Goal: Information Seeking & Learning: Learn about a topic

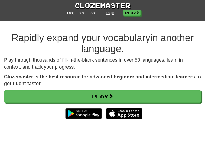
click at [109, 12] on link "Login" at bounding box center [110, 13] width 8 height 5
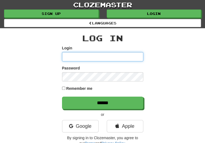
type input "*******"
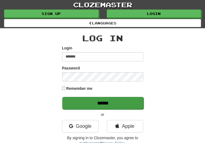
click at [78, 103] on input "******" at bounding box center [102, 103] width 81 height 12
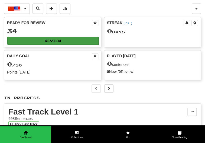
click at [54, 38] on button "Review" at bounding box center [52, 41] width 91 height 8
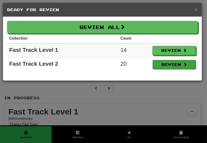
click at [161, 63] on button "Review" at bounding box center [174, 64] width 43 height 9
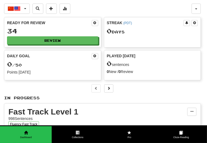
select select "**"
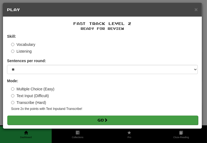
click at [116, 120] on button "Go" at bounding box center [102, 119] width 191 height 9
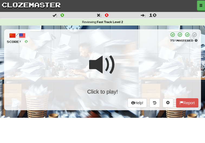
click at [120, 66] on div "Click to play!" at bounding box center [103, 72] width 192 height 46
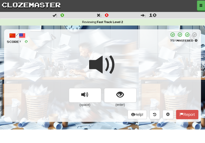
click at [114, 53] on span at bounding box center [102, 64] width 27 height 27
click at [114, 59] on span at bounding box center [102, 64] width 27 height 27
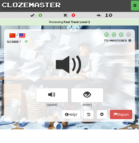
click at [82, 65] on span at bounding box center [69, 64] width 27 height 27
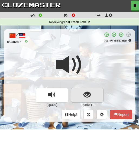
click at [87, 95] on span "show sentence" at bounding box center [86, 94] width 7 height 7
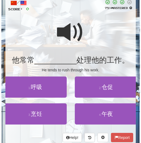
scroll to position [33, 0]
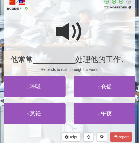
click at [66, 34] on span at bounding box center [69, 31] width 27 height 27
click at [69, 37] on span at bounding box center [69, 31] width 27 height 27
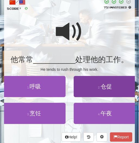
click at [103, 84] on span "仓促" at bounding box center [106, 86] width 11 height 6
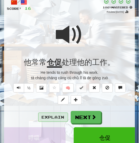
click at [58, 114] on button "Explain" at bounding box center [53, 116] width 30 height 9
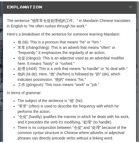
scroll to position [5, 0]
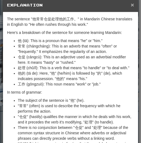
click at [131, 5] on span "×" at bounding box center [132, 5] width 3 height 6
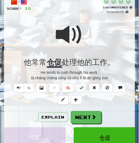
click at [84, 33] on div at bounding box center [69, 38] width 125 height 39
click at [24, 87] on button "½" at bounding box center [29, 87] width 10 height 9
click at [83, 34] on div at bounding box center [69, 38] width 125 height 39
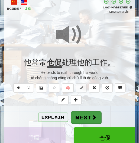
click at [81, 112] on button "Next" at bounding box center [86, 117] width 30 height 12
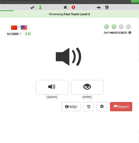
scroll to position [8, 0]
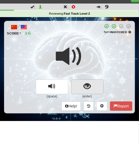
click at [86, 88] on span "show sentence" at bounding box center [86, 86] width 7 height 7
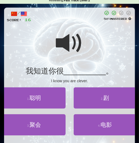
scroll to position [22, 0]
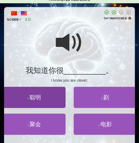
click at [34, 97] on span "聪明" at bounding box center [35, 97] width 11 height 6
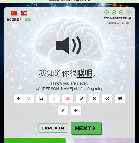
click at [77, 48] on span at bounding box center [69, 45] width 27 height 27
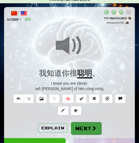
click at [84, 127] on button "Next" at bounding box center [86, 128] width 30 height 12
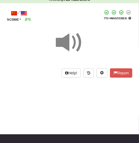
scroll to position [2, 0]
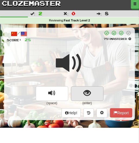
click at [88, 91] on span "show sentence" at bounding box center [86, 92] width 7 height 7
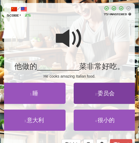
scroll to position [27, 0]
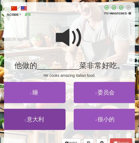
click at [35, 119] on span "意大利" at bounding box center [35, 119] width 17 height 6
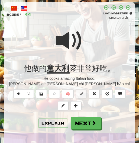
click at [67, 45] on span at bounding box center [69, 40] width 27 height 27
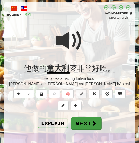
click at [80, 126] on button "Next" at bounding box center [86, 123] width 30 height 12
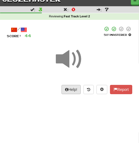
scroll to position [2, 0]
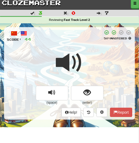
click at [82, 54] on span at bounding box center [69, 62] width 27 height 27
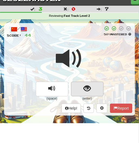
click at [85, 89] on span "show sentence" at bounding box center [86, 88] width 7 height 7
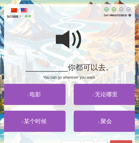
scroll to position [26, 0]
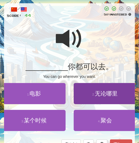
click at [109, 94] on span "无论哪里" at bounding box center [106, 93] width 23 height 6
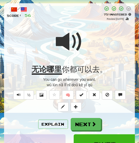
scroll to position [27, 0]
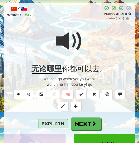
click at [55, 121] on button "Explain" at bounding box center [53, 123] width 30 height 9
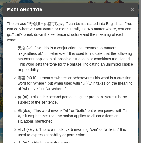
click at [131, 9] on span "×" at bounding box center [132, 9] width 3 height 6
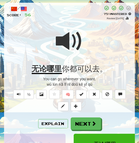
click at [61, 45] on span at bounding box center [69, 41] width 27 height 27
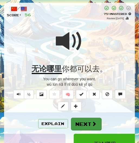
click at [88, 122] on button "Next" at bounding box center [86, 124] width 30 height 12
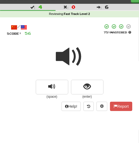
scroll to position [9, 0]
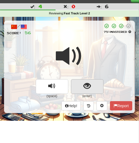
click at [86, 84] on span "show sentence" at bounding box center [86, 85] width 7 height 7
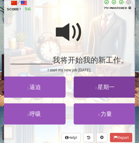
scroll to position [33, 0]
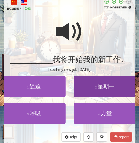
click at [109, 86] on span "星期一" at bounding box center [106, 86] width 17 height 6
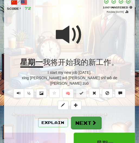
click at [86, 116] on button "Next" at bounding box center [86, 122] width 30 height 12
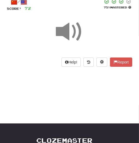
scroll to position [0, 0]
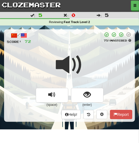
click at [79, 51] on span at bounding box center [69, 64] width 27 height 27
click at [82, 51] on span at bounding box center [69, 64] width 27 height 27
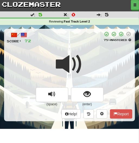
scroll to position [4, 0]
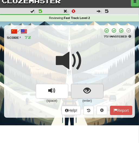
click at [88, 90] on span "show sentence" at bounding box center [86, 90] width 7 height 7
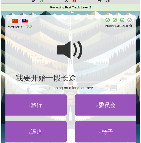
scroll to position [15, 0]
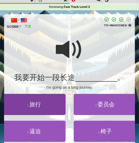
click at [40, 108] on button "1 . 旅行" at bounding box center [34, 104] width 63 height 21
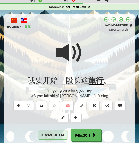
click at [55, 135] on button "Explain" at bounding box center [53, 134] width 30 height 9
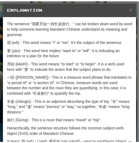
scroll to position [5, 0]
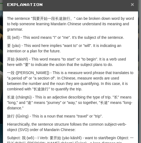
click at [131, 6] on span "×" at bounding box center [132, 4] width 3 height 6
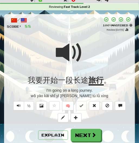
click at [96, 72] on div at bounding box center [69, 56] width 125 height 39
click at [92, 67] on div at bounding box center [69, 56] width 125 height 39
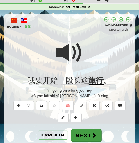
click at [87, 130] on button "Next" at bounding box center [86, 135] width 30 height 12
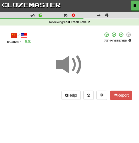
scroll to position [1, 0]
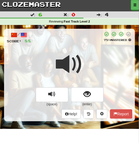
click at [84, 52] on div at bounding box center [69, 67] width 125 height 39
click at [87, 67] on div at bounding box center [69, 67] width 125 height 39
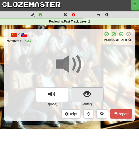
click at [86, 94] on span "show sentence" at bounding box center [86, 93] width 7 height 7
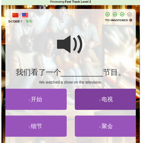
scroll to position [25, 0]
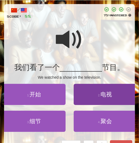
click at [106, 92] on span "电视" at bounding box center [106, 94] width 11 height 6
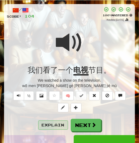
click at [51, 121] on button "Explain" at bounding box center [53, 124] width 30 height 9
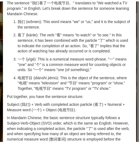
scroll to position [0, 0]
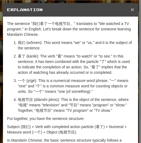
click at [131, 9] on span "×" at bounding box center [132, 9] width 3 height 6
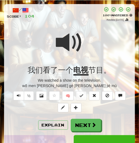
click at [83, 40] on span at bounding box center [69, 42] width 27 height 27
click at [83, 119] on div "Explain Next" at bounding box center [69, 125] width 125 height 12
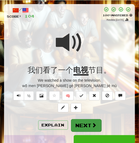
click at [84, 119] on button "Next" at bounding box center [86, 125] width 30 height 12
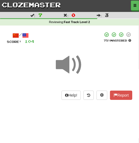
scroll to position [1, 0]
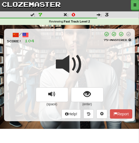
click at [83, 48] on div at bounding box center [69, 67] width 125 height 39
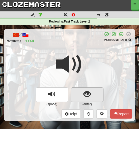
click at [84, 93] on span "show sentence" at bounding box center [86, 93] width 7 height 7
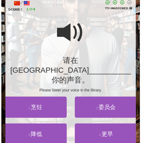
scroll to position [33, 0]
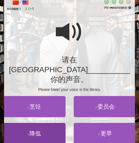
click at [34, 130] on span "降低" at bounding box center [35, 133] width 11 height 6
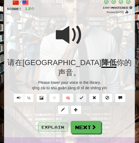
click at [50, 122] on button "Explain" at bounding box center [53, 126] width 30 height 9
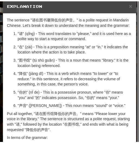
scroll to position [5, 0]
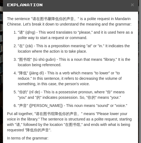
click at [133, 5] on div "× Explanation" at bounding box center [70, 5] width 135 height 14
click at [131, 5] on span "×" at bounding box center [132, 4] width 3 height 6
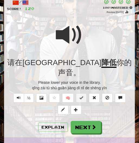
click at [66, 41] on span at bounding box center [69, 34] width 27 height 27
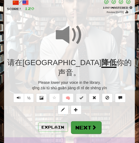
click at [77, 121] on button "Next" at bounding box center [86, 127] width 30 height 12
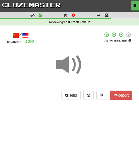
scroll to position [1, 0]
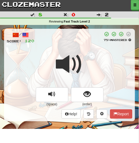
click at [76, 51] on span at bounding box center [69, 64] width 27 height 27
click at [77, 51] on span at bounding box center [69, 64] width 27 height 27
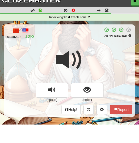
scroll to position [9, 0]
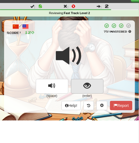
click at [87, 87] on span "show sentence" at bounding box center [86, 85] width 7 height 7
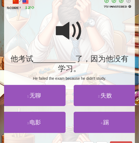
scroll to position [34, 0]
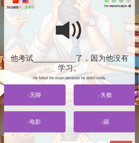
click at [64, 33] on span at bounding box center [69, 30] width 27 height 27
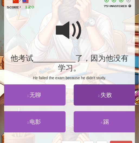
click at [105, 95] on span "失败" at bounding box center [106, 95] width 11 height 6
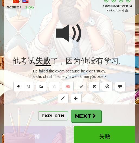
click at [63, 35] on span at bounding box center [69, 33] width 27 height 27
click at [66, 33] on span at bounding box center [69, 33] width 27 height 27
click at [24, 84] on button "½" at bounding box center [29, 86] width 10 height 9
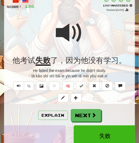
click at [80, 33] on span at bounding box center [69, 32] width 27 height 27
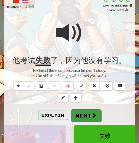
click at [84, 109] on button "Next" at bounding box center [86, 115] width 30 height 12
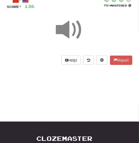
scroll to position [11, 0]
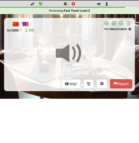
click at [77, 36] on div "/ Score: 136 75 % Mastered Help! Report" at bounding box center [69, 54] width 131 height 73
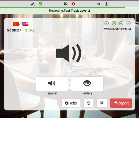
click at [81, 41] on span at bounding box center [69, 53] width 27 height 27
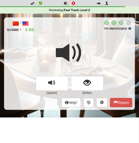
click at [82, 45] on span at bounding box center [69, 52] width 27 height 27
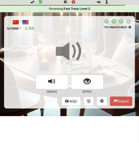
scroll to position [15, 0]
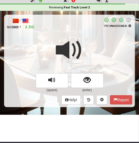
click at [82, 45] on span at bounding box center [69, 50] width 27 height 27
click at [81, 45] on span at bounding box center [69, 50] width 27 height 27
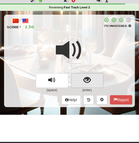
click at [83, 75] on button "show sentence" at bounding box center [87, 80] width 33 height 15
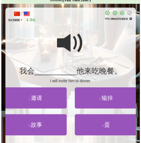
scroll to position [22, 0]
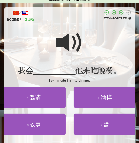
click at [63, 44] on span at bounding box center [69, 42] width 27 height 27
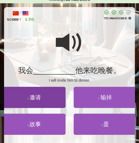
click at [41, 95] on span "邀请" at bounding box center [35, 97] width 11 height 6
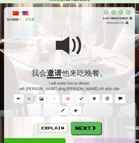
click at [24, 98] on button "½" at bounding box center [29, 98] width 10 height 9
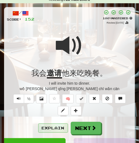
click at [51, 128] on button "Explain" at bounding box center [53, 127] width 30 height 9
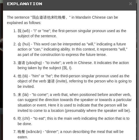
scroll to position [7, 0]
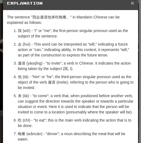
click at [131, 5] on span "×" at bounding box center [132, 3] width 3 height 6
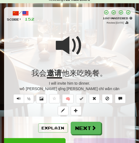
click at [85, 43] on div at bounding box center [69, 49] width 125 height 39
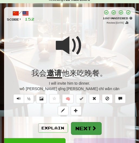
click at [85, 130] on button "Next" at bounding box center [86, 128] width 30 height 12
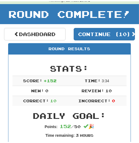
scroll to position [23, 0]
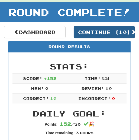
click at [99, 33] on button "Continue ( 10 )" at bounding box center [105, 32] width 62 height 12
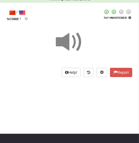
scroll to position [22, 0]
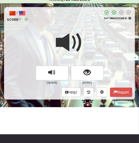
click at [85, 38] on div at bounding box center [69, 46] width 125 height 39
click at [84, 39] on div at bounding box center [69, 46] width 125 height 39
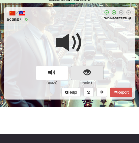
click at [88, 69] on span "show sentence" at bounding box center [86, 72] width 7 height 7
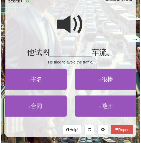
scroll to position [44, 0]
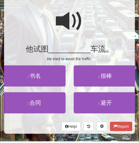
click at [62, 25] on span at bounding box center [69, 21] width 27 height 27
click at [73, 23] on span at bounding box center [69, 21] width 27 height 27
click at [67, 23] on span at bounding box center [69, 21] width 27 height 27
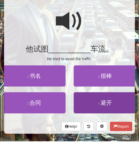
click at [105, 103] on span "避开" at bounding box center [106, 102] width 11 height 6
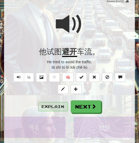
click at [58, 103] on button "Explain" at bounding box center [53, 106] width 30 height 9
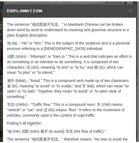
scroll to position [5, 0]
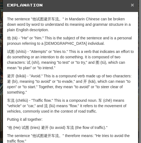
click at [131, 5] on span "×" at bounding box center [132, 5] width 3 height 6
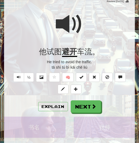
click at [82, 25] on span at bounding box center [69, 24] width 27 height 27
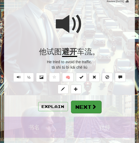
click at [80, 101] on button "Next" at bounding box center [86, 107] width 30 height 12
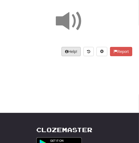
scroll to position [19, 0]
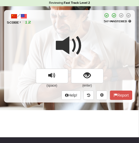
click at [72, 32] on span at bounding box center [69, 45] width 27 height 27
click at [88, 42] on div at bounding box center [69, 49] width 125 height 39
click at [84, 46] on div at bounding box center [69, 49] width 125 height 39
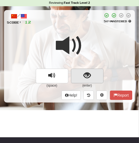
click at [88, 75] on span "show sentence" at bounding box center [86, 75] width 7 height 7
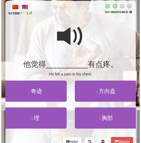
scroll to position [41, 0]
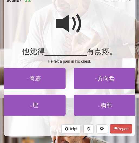
click at [64, 24] on span at bounding box center [69, 23] width 27 height 27
click at [64, 26] on span at bounding box center [69, 23] width 27 height 27
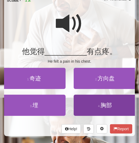
click at [106, 104] on span "胸部" at bounding box center [106, 105] width 11 height 6
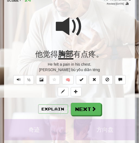
click at [64, 27] on span at bounding box center [69, 26] width 27 height 27
click at [73, 24] on span at bounding box center [69, 26] width 27 height 27
click at [48, 106] on button "Explain" at bounding box center [53, 108] width 30 height 9
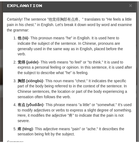
scroll to position [0, 0]
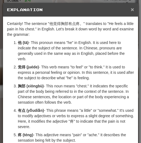
click at [131, 9] on span "×" at bounding box center [132, 9] width 3 height 6
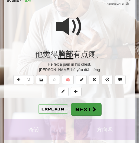
click at [86, 104] on button "Next" at bounding box center [86, 109] width 30 height 12
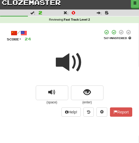
scroll to position [4, 0]
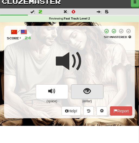
click at [86, 88] on span "show sentence" at bounding box center [86, 91] width 7 height 7
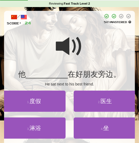
scroll to position [21, 0]
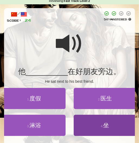
click at [104, 124] on span "坐" at bounding box center [106, 125] width 6 height 6
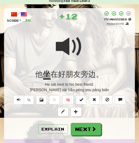
click at [87, 54] on div at bounding box center [69, 50] width 125 height 39
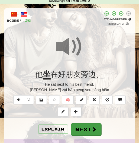
click at [86, 125] on button "Next" at bounding box center [86, 129] width 30 height 12
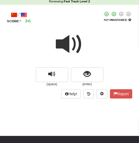
scroll to position [20, 0]
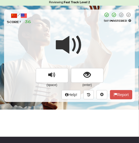
click at [83, 39] on span at bounding box center [69, 44] width 27 height 27
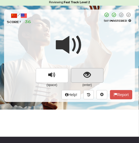
click at [86, 71] on span "show sentence" at bounding box center [86, 74] width 7 height 7
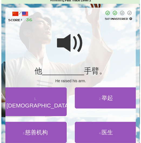
scroll to position [22, 0]
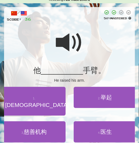
click at [66, 38] on span at bounding box center [69, 42] width 27 height 27
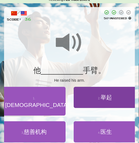
click at [103, 95] on span "举起" at bounding box center [106, 97] width 11 height 6
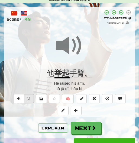
click at [24, 96] on button "½" at bounding box center [29, 98] width 10 height 9
click at [29, 67] on div at bounding box center [69, 49] width 125 height 39
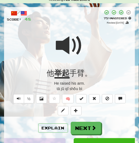
click at [59, 46] on span at bounding box center [69, 45] width 27 height 27
click at [49, 125] on button "Explain" at bounding box center [53, 127] width 30 height 9
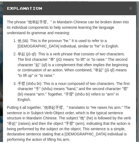
scroll to position [3, 0]
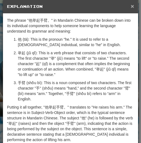
click at [131, 6] on span "×" at bounding box center [132, 6] width 3 height 6
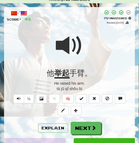
click at [82, 40] on span at bounding box center [69, 45] width 27 height 27
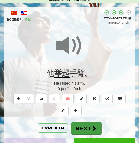
click at [89, 124] on button "Next" at bounding box center [86, 128] width 30 height 12
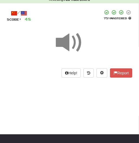
scroll to position [0, 0]
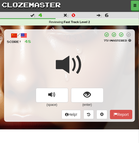
click at [73, 51] on span at bounding box center [69, 64] width 27 height 27
click at [72, 51] on span at bounding box center [69, 64] width 27 height 27
click at [68, 63] on span at bounding box center [69, 64] width 27 height 27
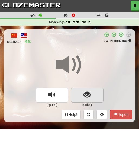
click at [88, 95] on span "show sentence" at bounding box center [86, 94] width 7 height 7
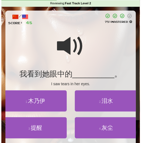
scroll to position [20, 0]
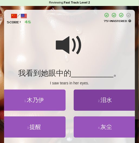
click at [106, 100] on span "泪水" at bounding box center [106, 100] width 11 height 6
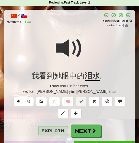
click at [47, 128] on button "Explain" at bounding box center [53, 130] width 30 height 9
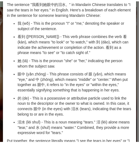
scroll to position [0, 0]
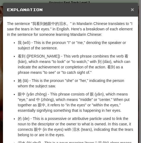
click at [131, 10] on span "×" at bounding box center [132, 9] width 3 height 6
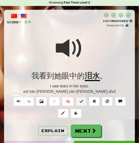
click at [86, 51] on div at bounding box center [69, 52] width 125 height 39
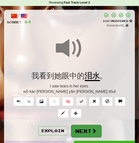
click at [88, 131] on button "Next" at bounding box center [86, 131] width 30 height 12
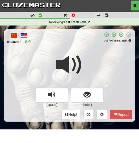
click at [83, 55] on span at bounding box center [69, 64] width 27 height 27
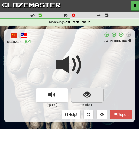
click at [87, 97] on span "show sentence" at bounding box center [86, 94] width 7 height 7
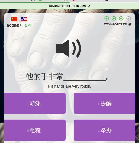
scroll to position [17, 0]
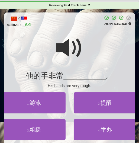
click at [69, 50] on span at bounding box center [69, 47] width 27 height 27
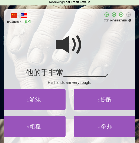
scroll to position [21, 0]
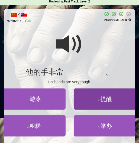
click at [106, 99] on span "提醒" at bounding box center [106, 99] width 11 height 6
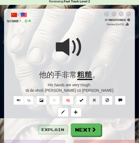
click at [49, 130] on button "Explain" at bounding box center [53, 129] width 30 height 9
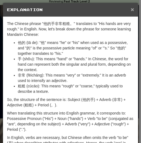
click at [132, 10] on span "×" at bounding box center [132, 9] width 3 height 6
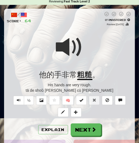
click at [82, 47] on span at bounding box center [69, 47] width 27 height 27
click at [85, 48] on div at bounding box center [69, 50] width 125 height 39
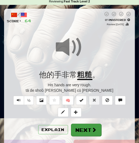
click at [87, 126] on button "Next" at bounding box center [86, 130] width 30 height 12
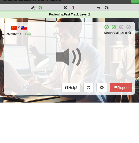
scroll to position [0, 0]
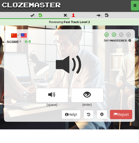
click at [82, 51] on span at bounding box center [69, 64] width 27 height 27
click at [81, 51] on span at bounding box center [69, 64] width 27 height 27
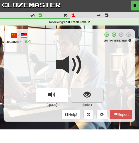
click at [88, 97] on span "show sentence" at bounding box center [86, 94] width 7 height 7
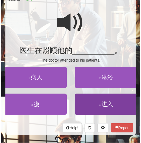
scroll to position [43, 0]
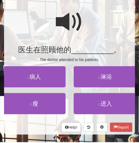
click at [66, 21] on span at bounding box center [69, 21] width 27 height 27
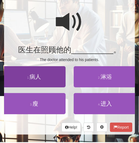
click at [36, 76] on span "病人" at bounding box center [35, 76] width 11 height 6
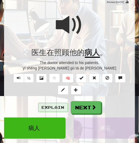
click at [62, 103] on button "Explain" at bounding box center [53, 107] width 30 height 9
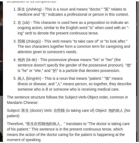
scroll to position [3, 0]
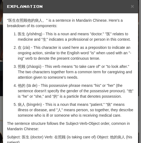
click at [132, 7] on div "× Explanation" at bounding box center [70, 7] width 135 height 14
click at [131, 7] on span "×" at bounding box center [132, 6] width 3 height 6
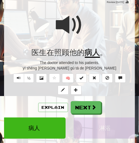
click at [87, 29] on div at bounding box center [69, 28] width 125 height 39
click at [85, 29] on div at bounding box center [69, 28] width 125 height 39
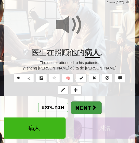
click at [90, 109] on button "Next" at bounding box center [86, 107] width 30 height 12
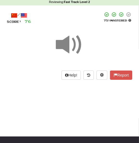
scroll to position [0, 0]
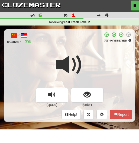
click at [80, 51] on span at bounding box center [69, 64] width 27 height 27
click at [80, 55] on span at bounding box center [69, 64] width 27 height 27
click at [80, 54] on span at bounding box center [69, 64] width 27 height 27
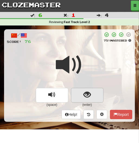
click at [85, 96] on span "show sentence" at bounding box center [86, 94] width 7 height 7
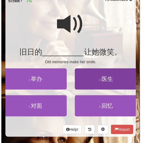
scroll to position [41, 0]
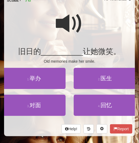
click at [65, 27] on span at bounding box center [69, 23] width 27 height 27
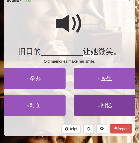
click at [106, 108] on button "4 . 回忆" at bounding box center [105, 105] width 63 height 21
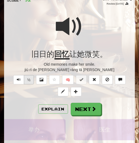
click at [24, 80] on button "½" at bounding box center [29, 79] width 10 height 9
click at [25, 80] on button "½" at bounding box center [29, 79] width 10 height 9
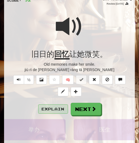
click at [46, 108] on button "Explain" at bounding box center [53, 108] width 30 height 9
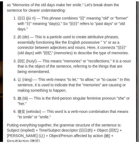
scroll to position [3, 0]
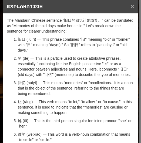
click at [131, 7] on span "×" at bounding box center [132, 6] width 3 height 6
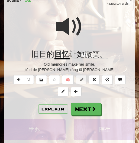
click at [82, 38] on span at bounding box center [69, 26] width 27 height 27
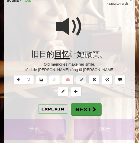
click at [86, 107] on button "Next" at bounding box center [86, 109] width 30 height 12
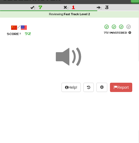
scroll to position [9, 0]
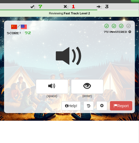
click at [83, 49] on div at bounding box center [69, 59] width 125 height 39
click at [81, 44] on span at bounding box center [69, 56] width 27 height 27
click at [82, 43] on span at bounding box center [69, 56] width 27 height 27
click at [82, 46] on span at bounding box center [69, 56] width 27 height 27
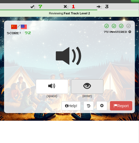
click at [85, 86] on span "show sentence" at bounding box center [86, 85] width 7 height 7
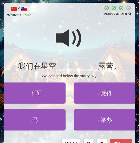
scroll to position [27, 0]
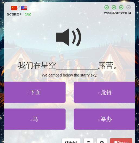
click at [65, 40] on span at bounding box center [69, 37] width 27 height 27
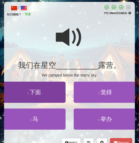
click at [39, 94] on span "下面" at bounding box center [35, 92] width 11 height 6
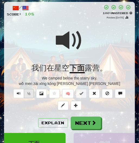
click at [25, 93] on button "½" at bounding box center [29, 93] width 10 height 9
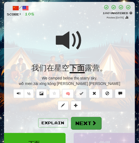
click at [89, 120] on button "Next" at bounding box center [86, 123] width 30 height 12
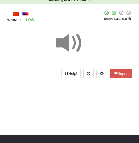
scroll to position [9, 0]
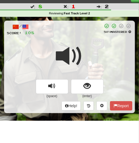
click at [83, 43] on span at bounding box center [69, 56] width 27 height 27
click at [84, 45] on div at bounding box center [69, 59] width 125 height 39
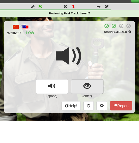
click at [87, 84] on span "show sentence" at bounding box center [86, 85] width 7 height 7
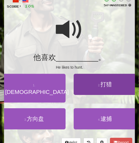
scroll to position [38, 0]
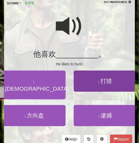
click at [112, 81] on span "打猎" at bounding box center [106, 81] width 11 height 6
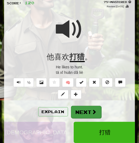
click at [81, 112] on button "Next" at bounding box center [86, 112] width 30 height 12
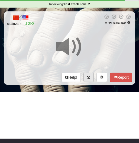
scroll to position [0, 0]
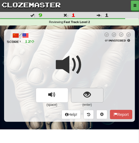
click at [89, 93] on span "show sentence" at bounding box center [86, 94] width 7 height 7
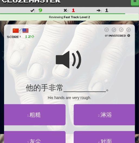
scroll to position [28, 0]
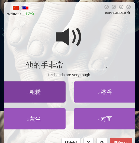
click at [34, 92] on span "粗糙" at bounding box center [35, 92] width 11 height 6
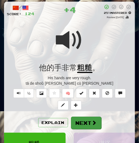
click at [84, 121] on button "Next" at bounding box center [86, 122] width 30 height 12
